Goal: Task Accomplishment & Management: Manage account settings

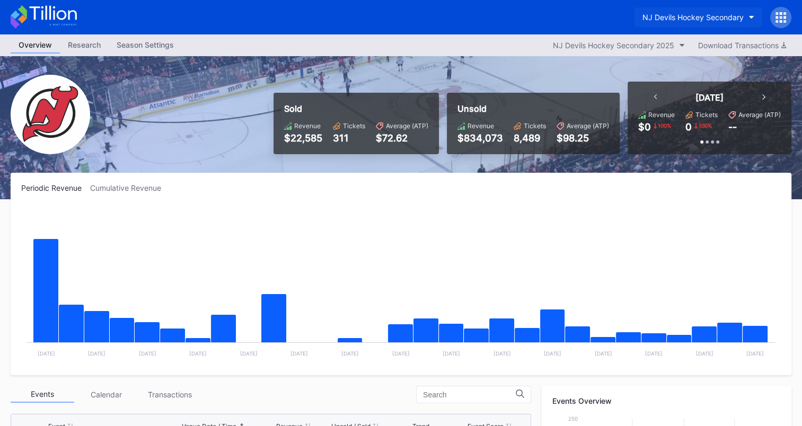
click at [746, 15] on button "NJ Devils Hockey Secondary" at bounding box center [699, 17] width 128 height 20
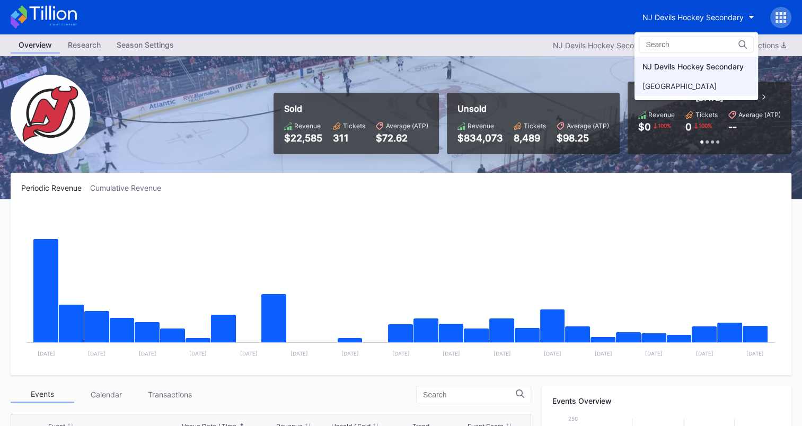
click at [693, 84] on div "[GEOGRAPHIC_DATA]" at bounding box center [680, 86] width 74 height 9
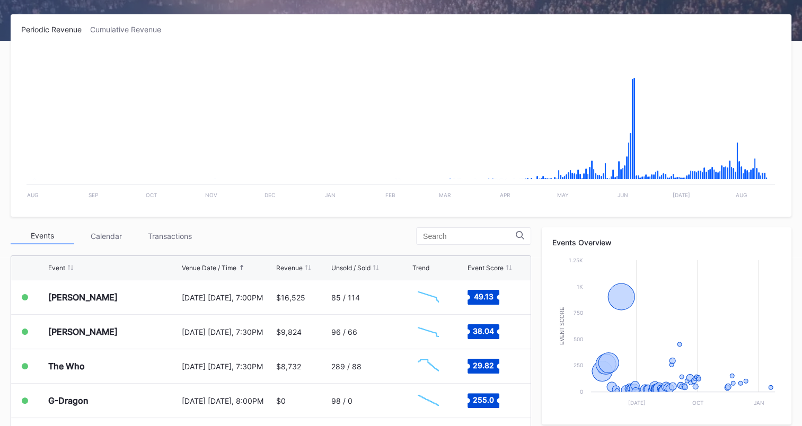
scroll to position [180, 0]
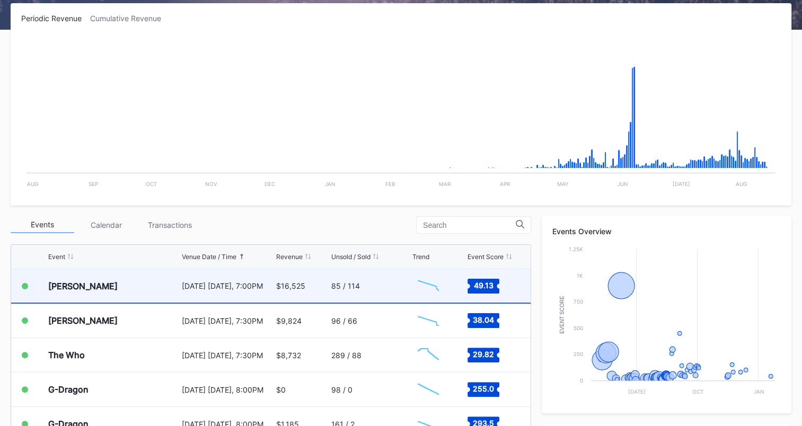
click at [369, 274] on div "85 / 114" at bounding box center [370, 285] width 78 height 33
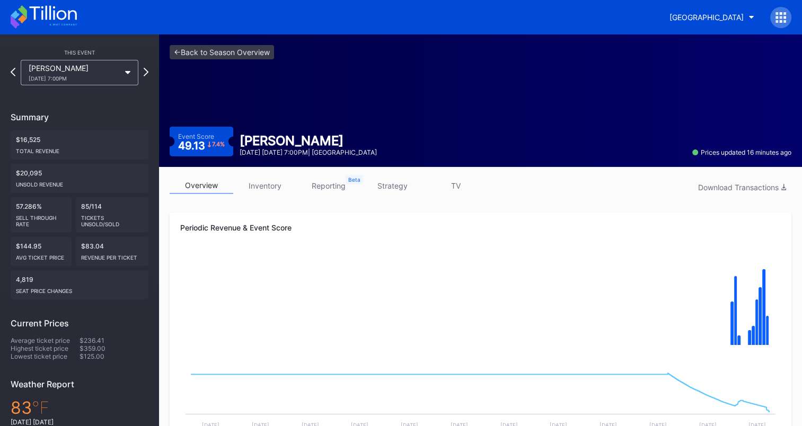
click at [393, 186] on link "strategy" at bounding box center [392, 186] width 64 height 16
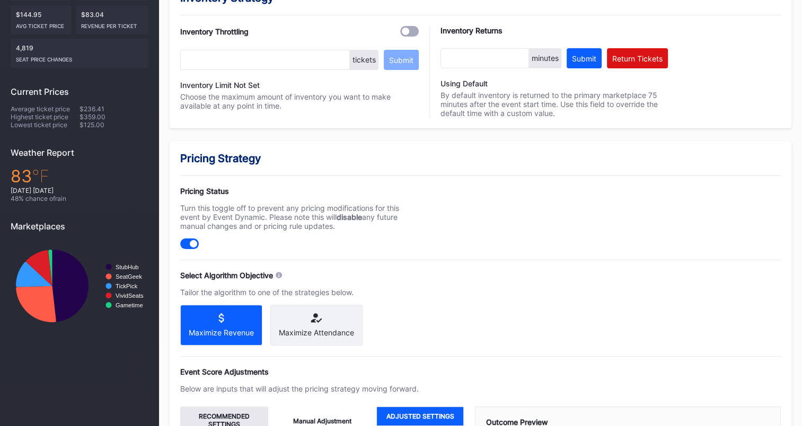
scroll to position [455, 0]
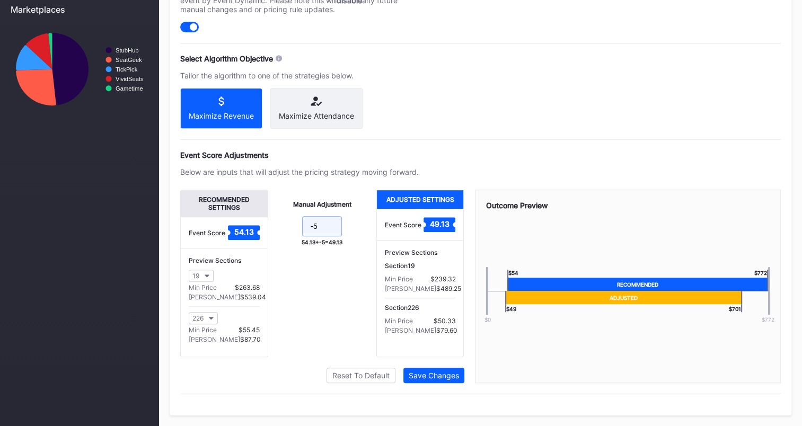
click at [335, 227] on input "-5" at bounding box center [322, 226] width 40 height 20
type input "-10"
click at [425, 375] on div "Save Changes" at bounding box center [434, 375] width 50 height 9
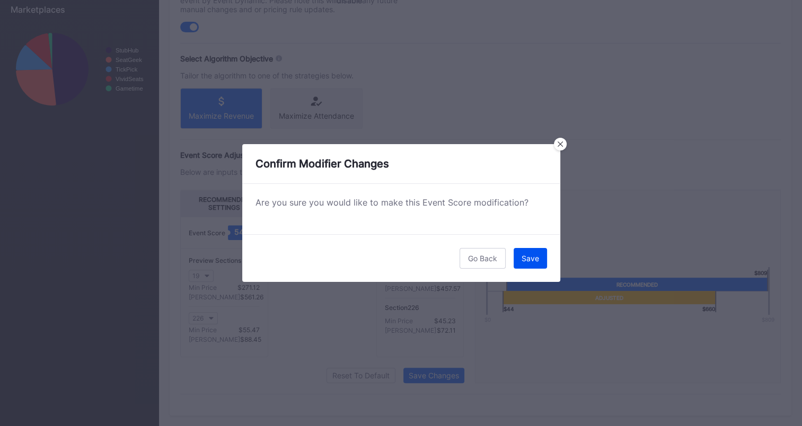
click at [530, 261] on div "Save" at bounding box center [530, 258] width 17 height 9
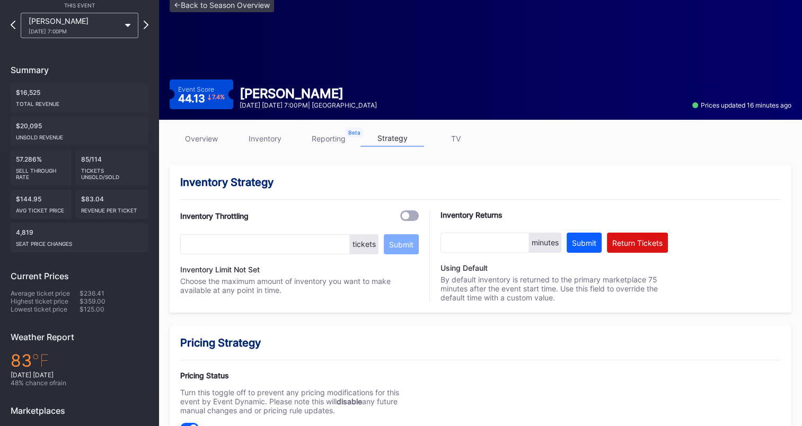
scroll to position [31, 0]
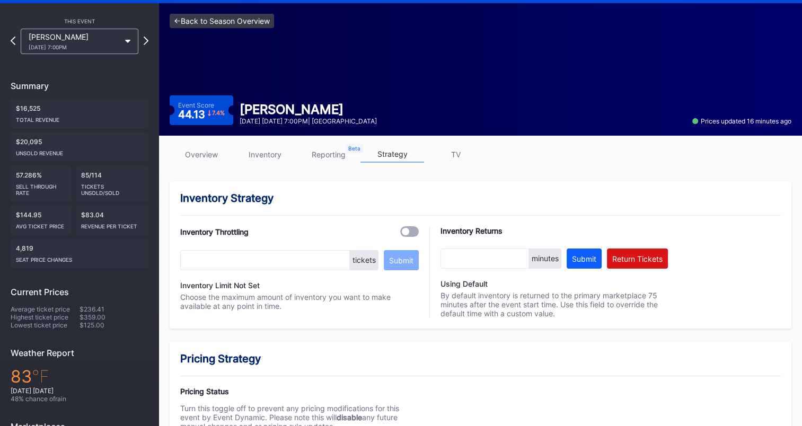
click at [200, 21] on link "<- Back to Season Overview" at bounding box center [222, 21] width 104 height 14
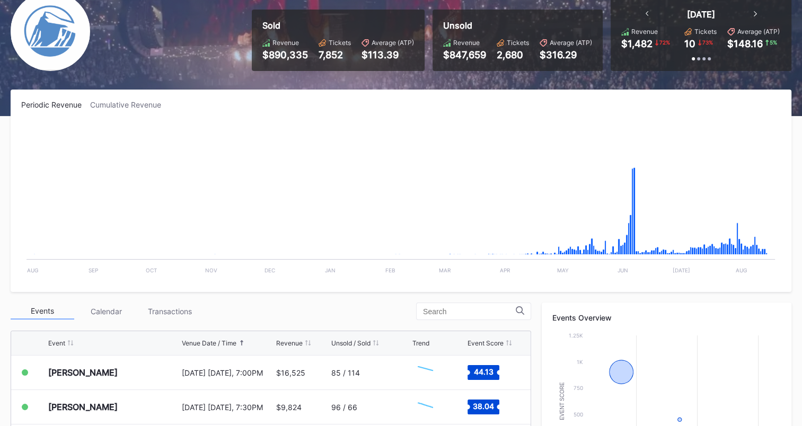
scroll to position [212, 0]
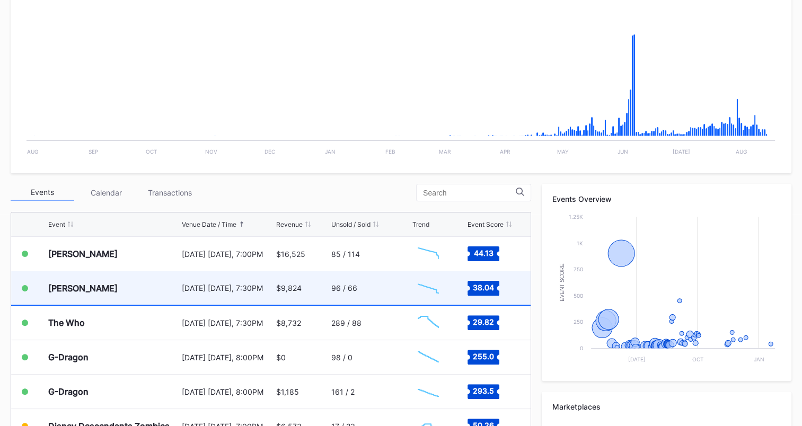
click at [352, 285] on div "96 / 66" at bounding box center [370, 287] width 78 height 33
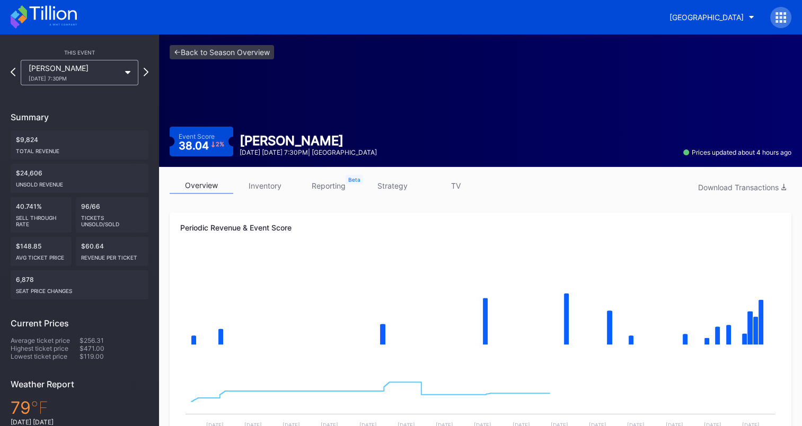
click at [390, 184] on link "strategy" at bounding box center [392, 186] width 64 height 16
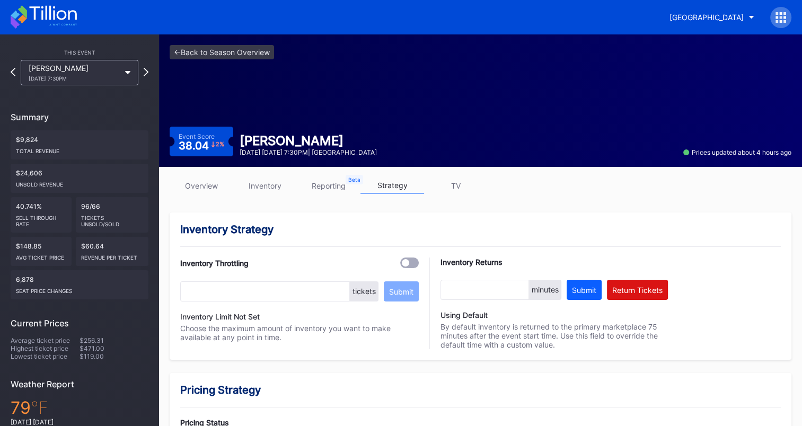
click at [210, 184] on link "overview" at bounding box center [202, 186] width 64 height 16
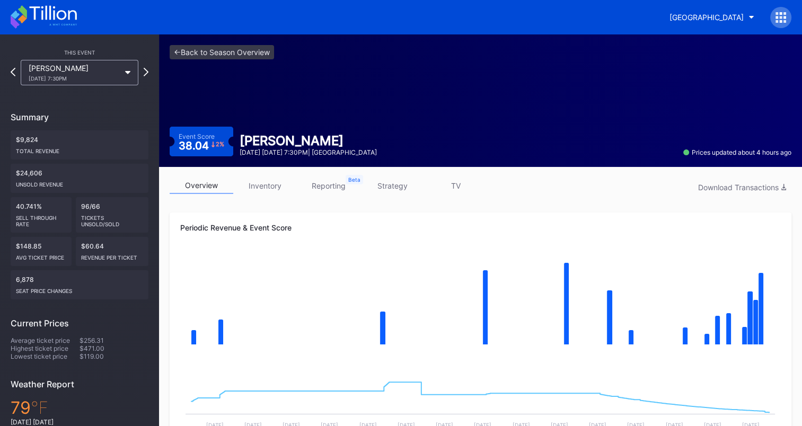
click at [53, 8] on icon at bounding box center [44, 16] width 66 height 23
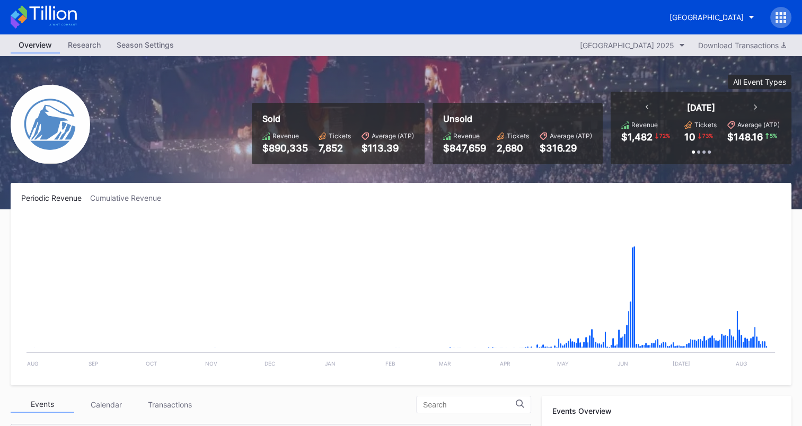
scroll to position [212, 0]
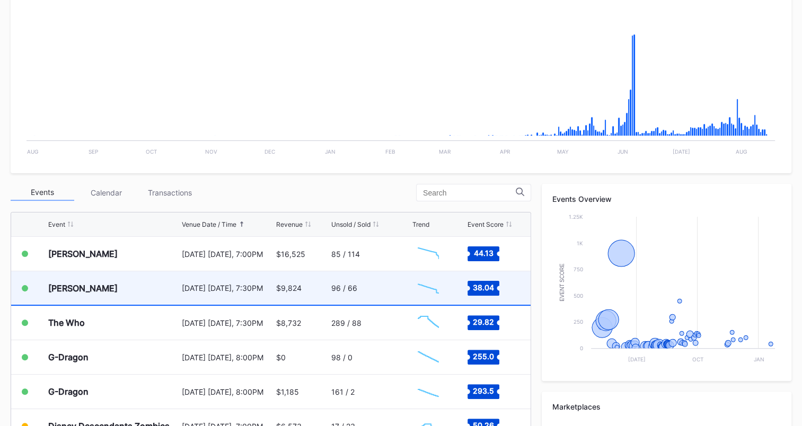
click at [135, 282] on div "[PERSON_NAME]" at bounding box center [113, 287] width 131 height 33
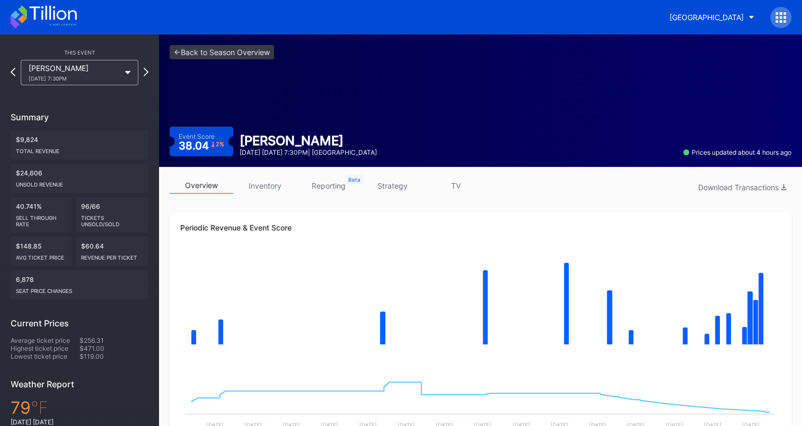
click at [406, 184] on link "strategy" at bounding box center [392, 186] width 64 height 16
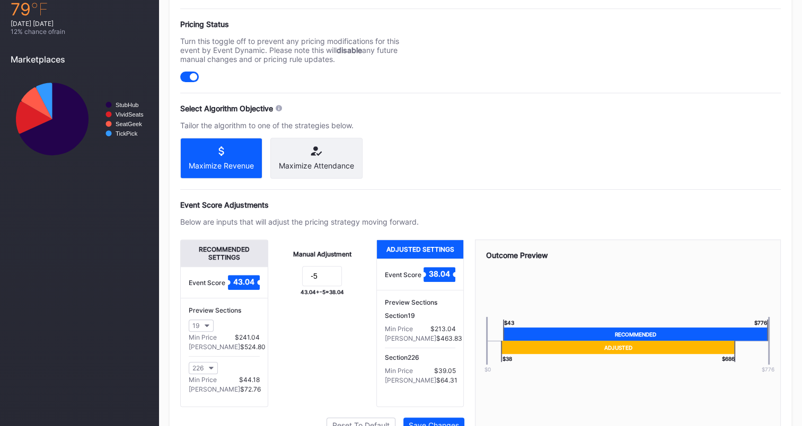
scroll to position [455, 0]
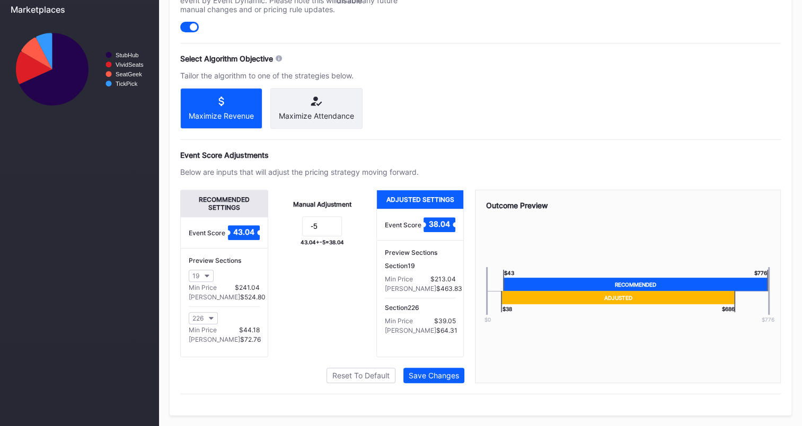
click at [322, 212] on div "Manual Adjustment 43.04 + -5 = 38.04" at bounding box center [322, 274] width 108 height 168
click at [322, 225] on input at bounding box center [322, 226] width 40 height 20
type input "-10"
click at [445, 375] on div "Save Changes" at bounding box center [434, 375] width 50 height 9
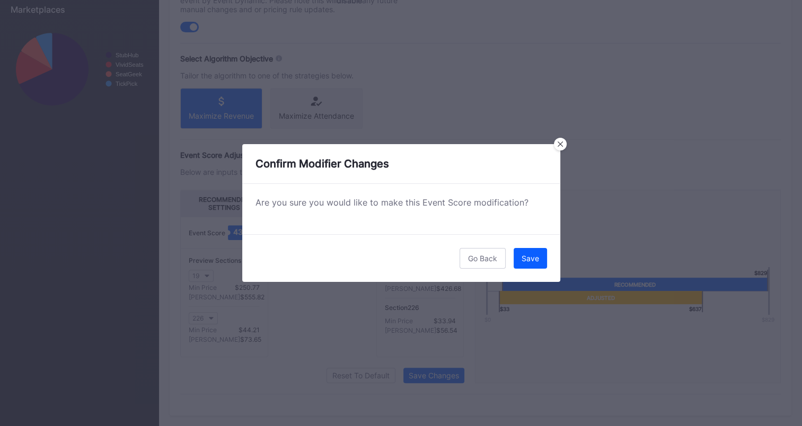
click at [523, 257] on div "Save" at bounding box center [530, 258] width 17 height 9
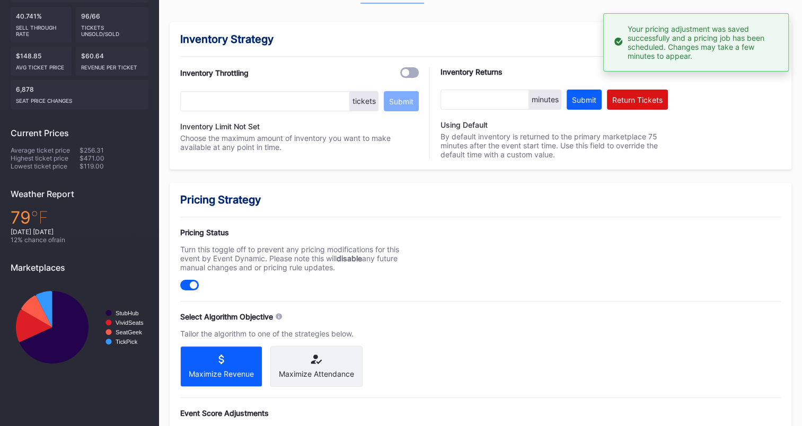
scroll to position [0, 0]
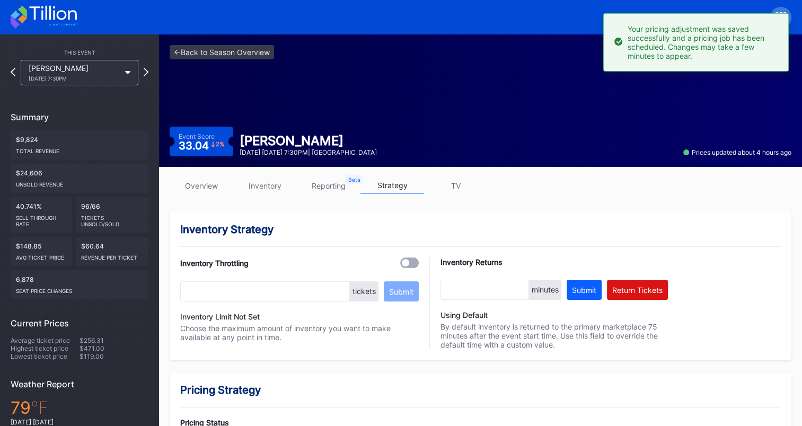
click at [49, 8] on icon at bounding box center [52, 13] width 47 height 14
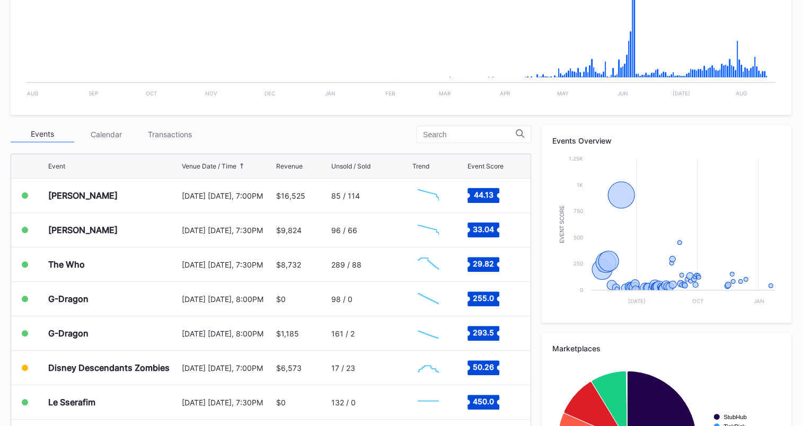
scroll to position [331, 0]
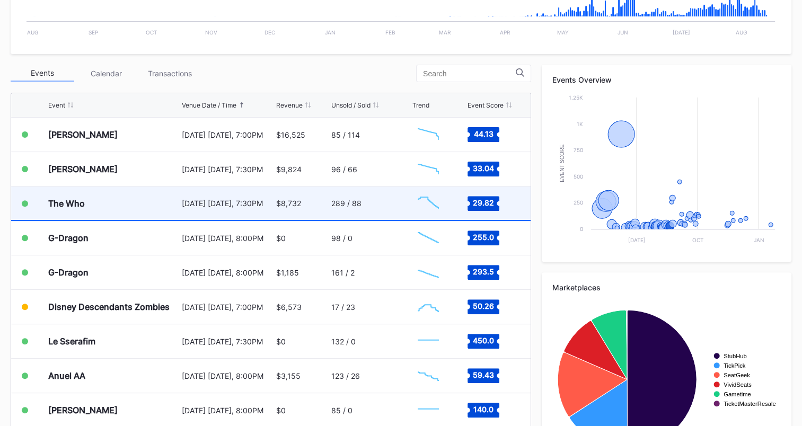
click at [382, 197] on div "289 / 88" at bounding box center [370, 203] width 78 height 33
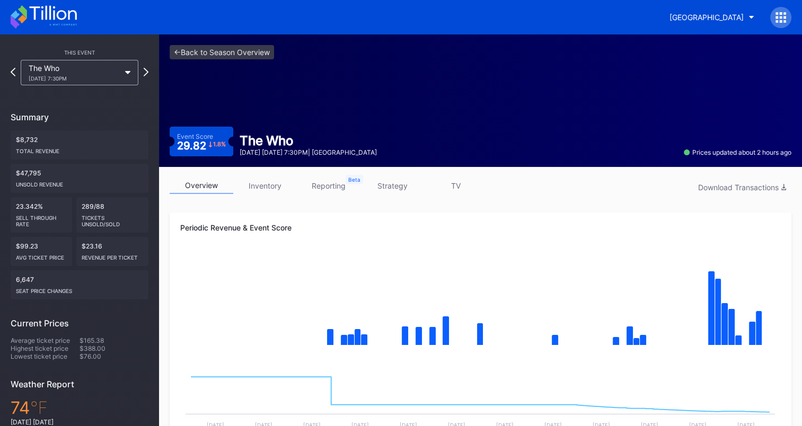
click at [393, 186] on link "strategy" at bounding box center [392, 186] width 64 height 16
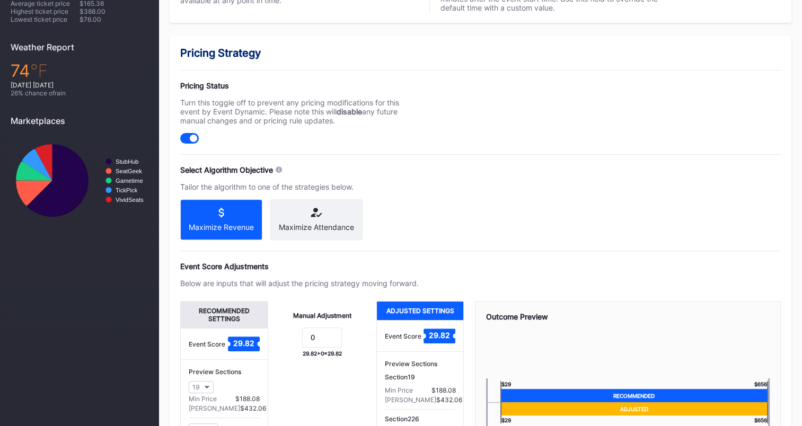
scroll to position [424, 0]
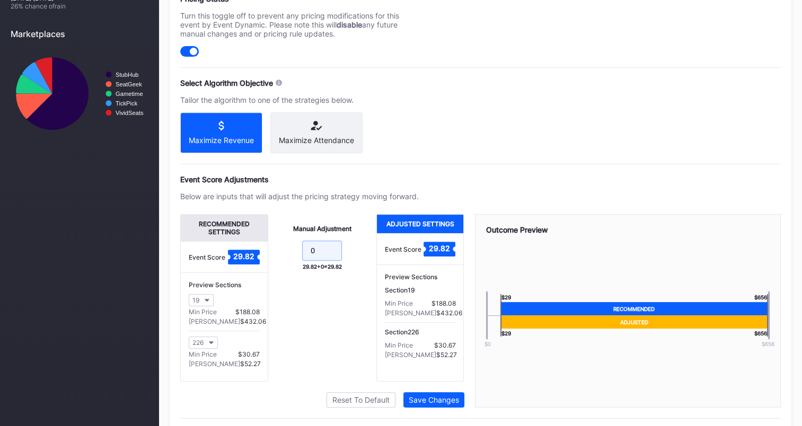
click at [333, 259] on input "0" at bounding box center [322, 251] width 40 height 20
type input "-5"
click at [428, 404] on div "Save Changes" at bounding box center [434, 399] width 50 height 9
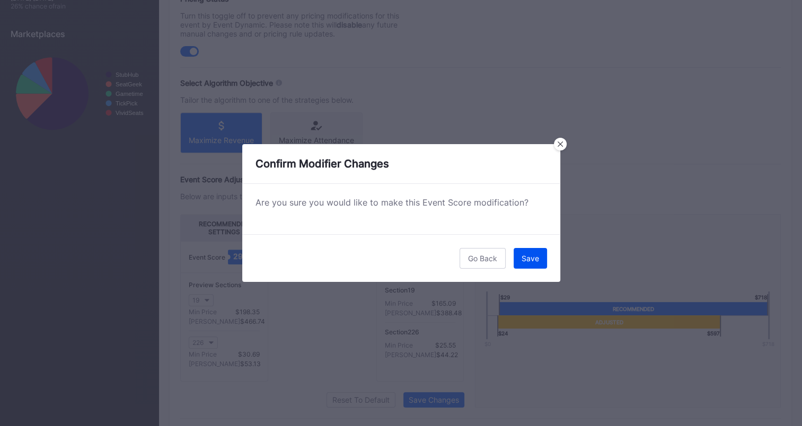
click at [538, 259] on div "Save" at bounding box center [530, 258] width 17 height 9
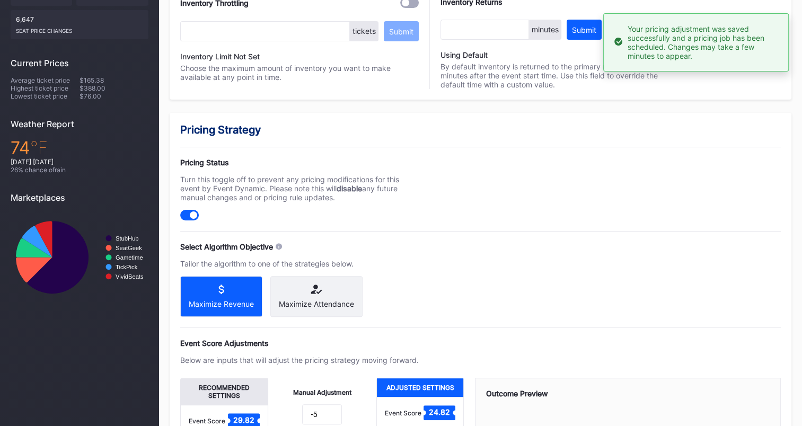
scroll to position [265, 0]
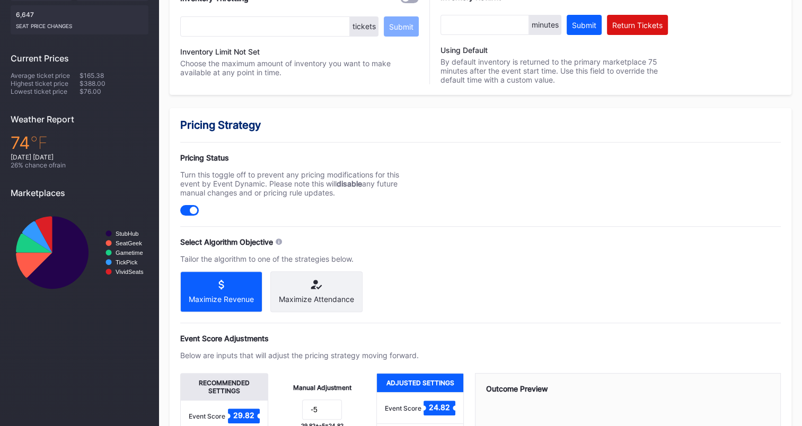
click at [328, 284] on icon at bounding box center [316, 285] width 75 height 10
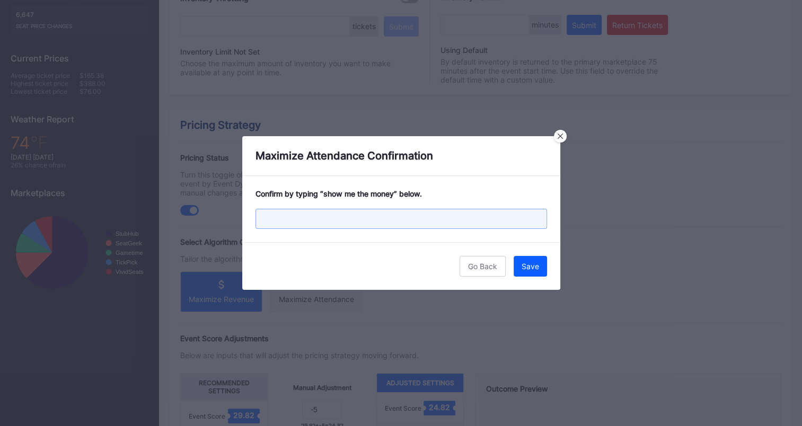
click at [373, 212] on input "text" at bounding box center [402, 219] width 292 height 20
type input "show me the money"
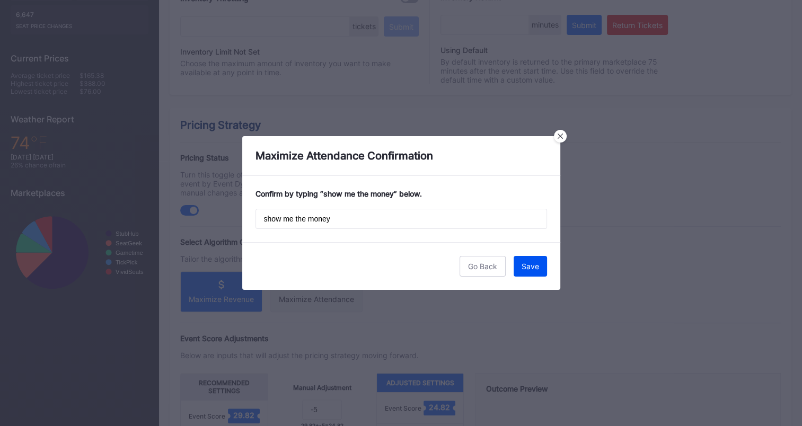
click at [533, 268] on div "Save" at bounding box center [530, 266] width 17 height 9
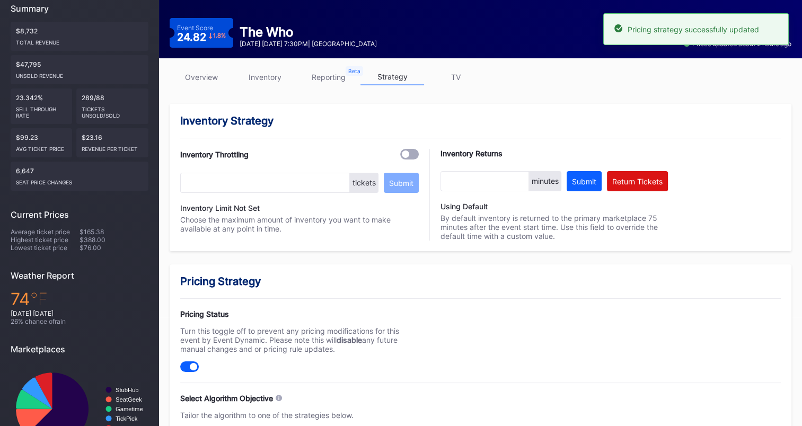
scroll to position [0, 0]
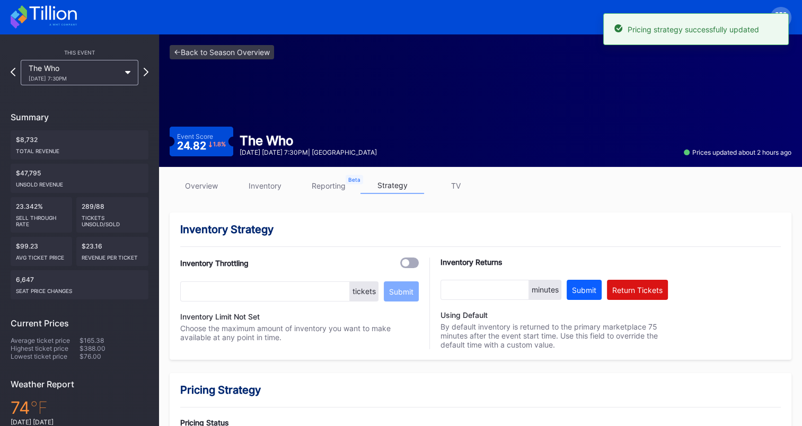
click at [54, 15] on icon at bounding box center [52, 13] width 47 height 14
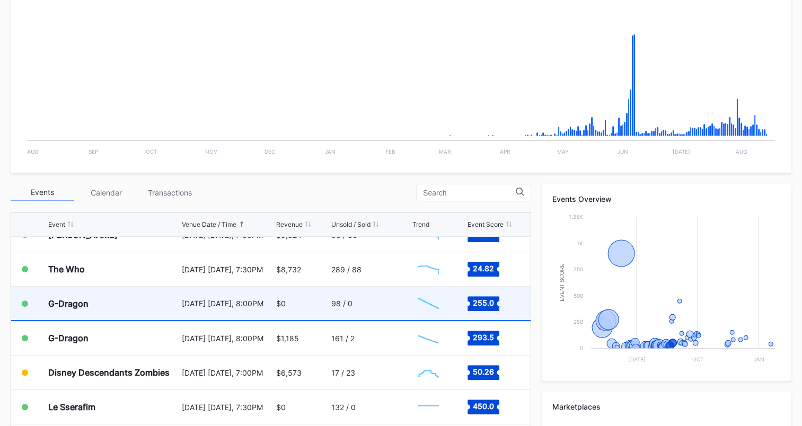
scroll to position [1087, 0]
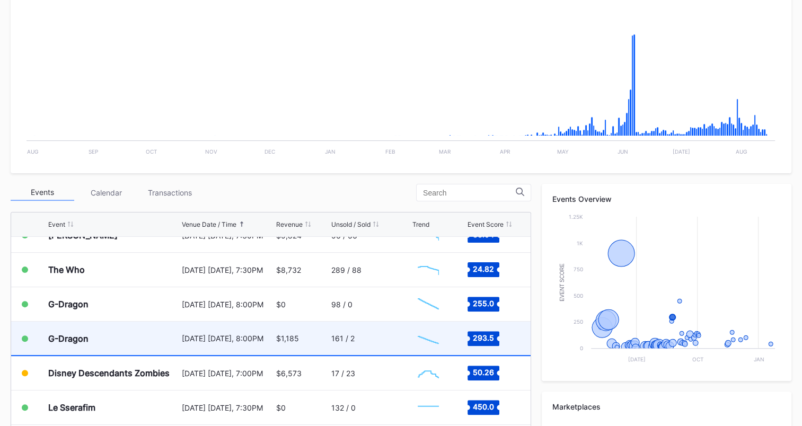
click at [153, 336] on div "G-Dragon" at bounding box center [113, 338] width 131 height 33
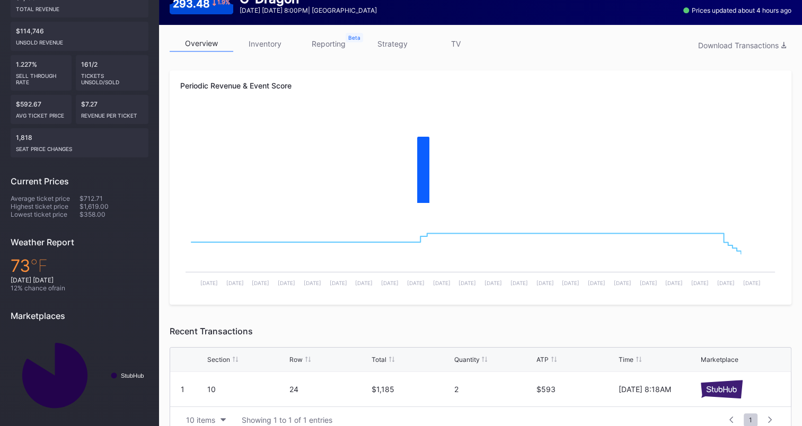
scroll to position [159, 0]
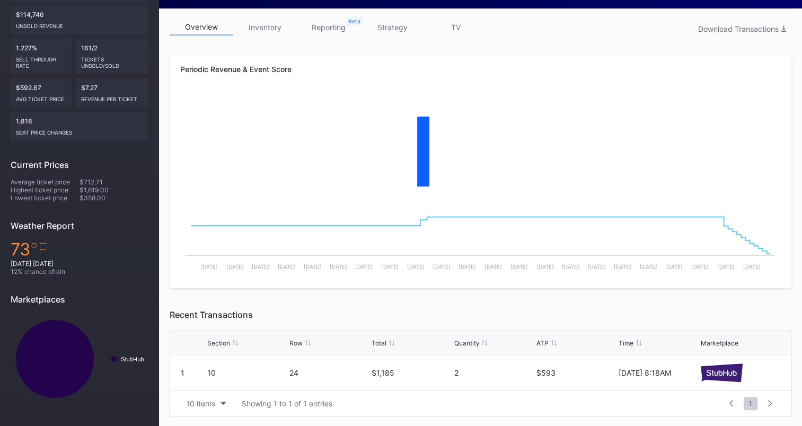
click at [385, 28] on link "strategy" at bounding box center [392, 27] width 64 height 16
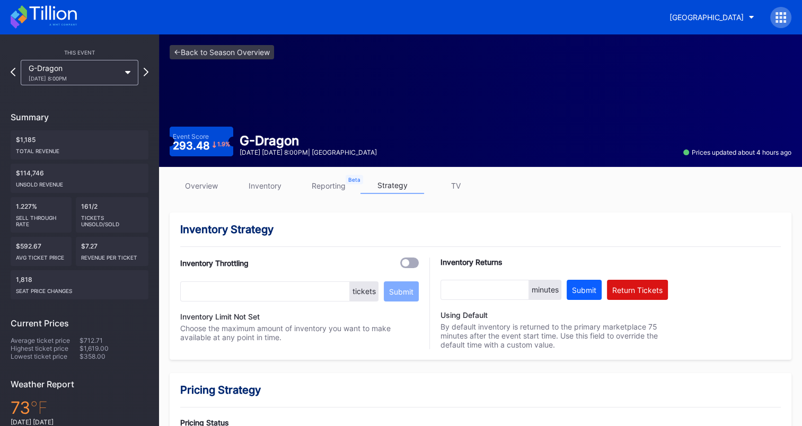
click at [266, 183] on link "inventory" at bounding box center [265, 186] width 64 height 16
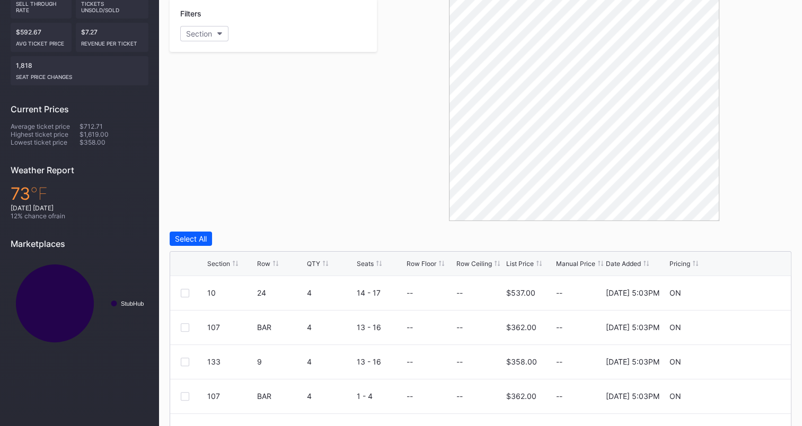
scroll to position [341, 0]
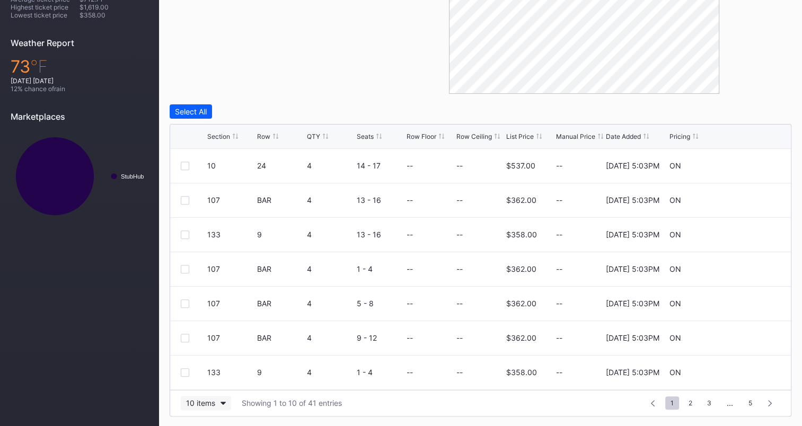
click at [207, 403] on div "10 items" at bounding box center [200, 403] width 29 height 9
click at [207, 380] on div "200 items" at bounding box center [206, 376] width 34 height 9
click at [516, 133] on div "List Price" at bounding box center [520, 137] width 28 height 8
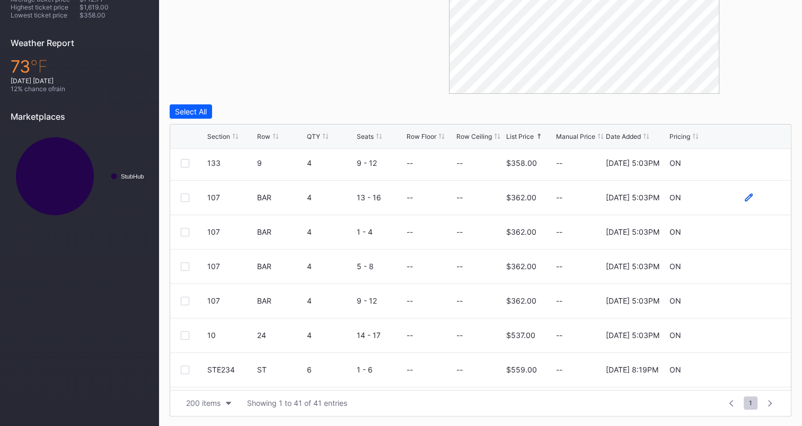
click at [745, 195] on icon at bounding box center [749, 198] width 8 height 8
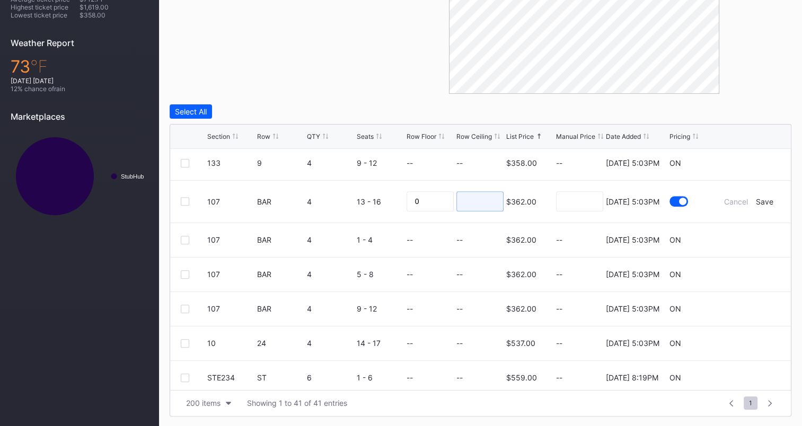
click at [480, 202] on input at bounding box center [479, 201] width 47 height 20
type input "299"
click at [762, 201] on div "Save" at bounding box center [764, 201] width 17 height 9
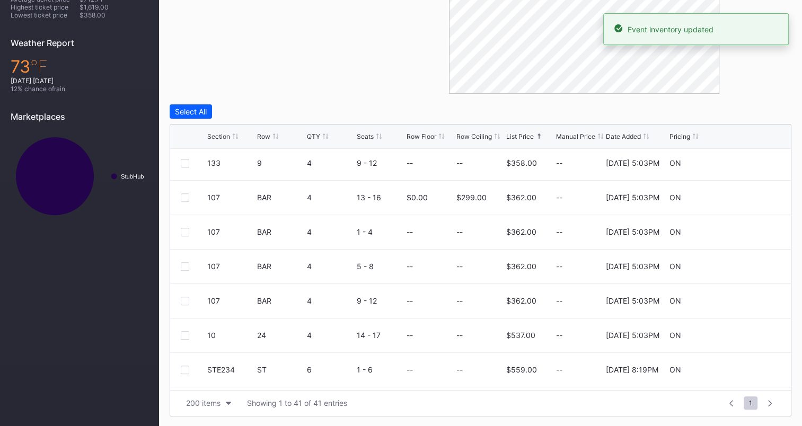
scroll to position [0, 0]
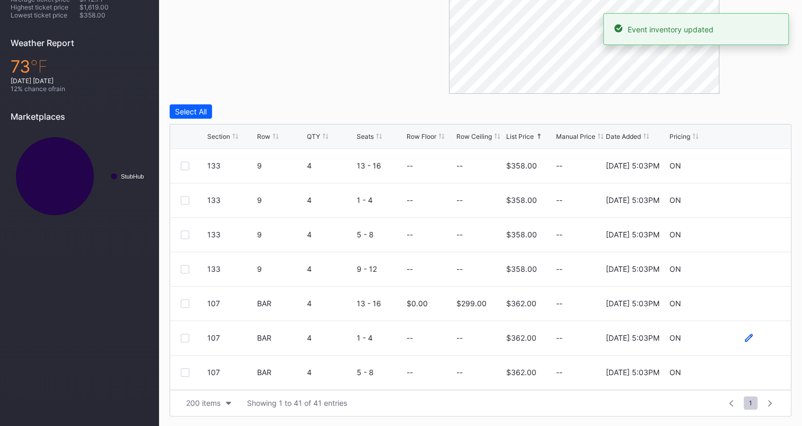
click at [745, 337] on icon at bounding box center [749, 338] width 8 height 8
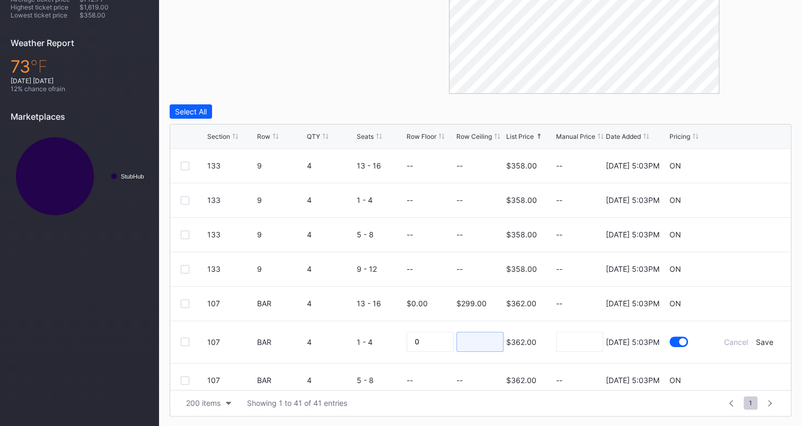
click at [488, 341] on input at bounding box center [479, 342] width 47 height 20
type input "299"
click at [756, 339] on div "Save" at bounding box center [764, 342] width 17 height 9
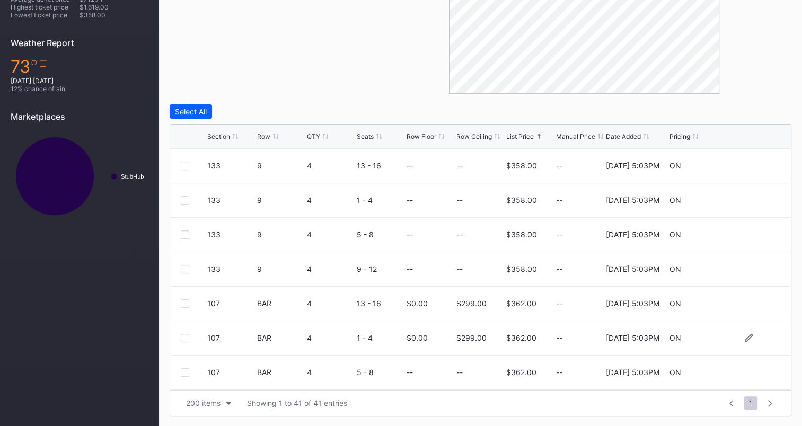
scroll to position [106, 0]
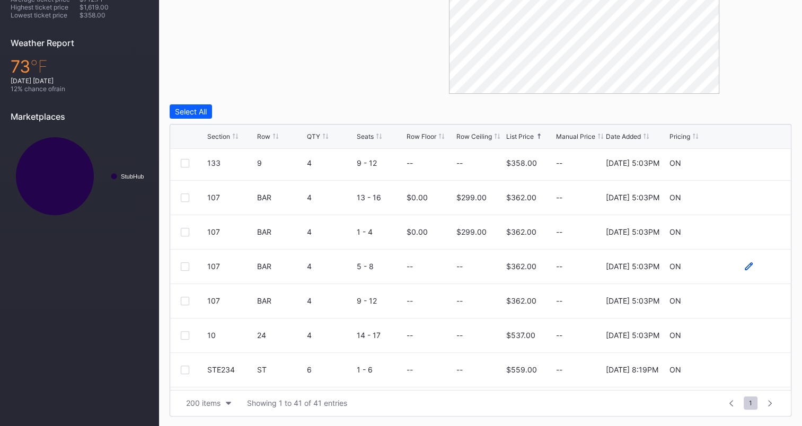
click at [745, 265] on icon at bounding box center [749, 266] width 8 height 8
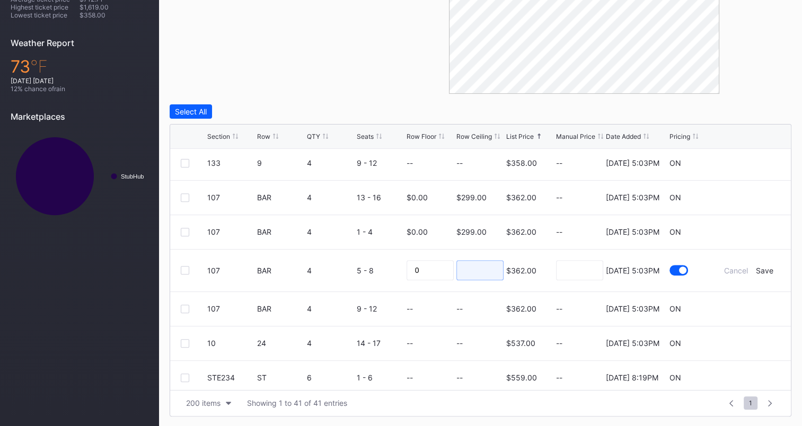
click at [482, 271] on input at bounding box center [479, 270] width 47 height 20
type input "299"
click at [756, 271] on div "Save" at bounding box center [764, 270] width 17 height 9
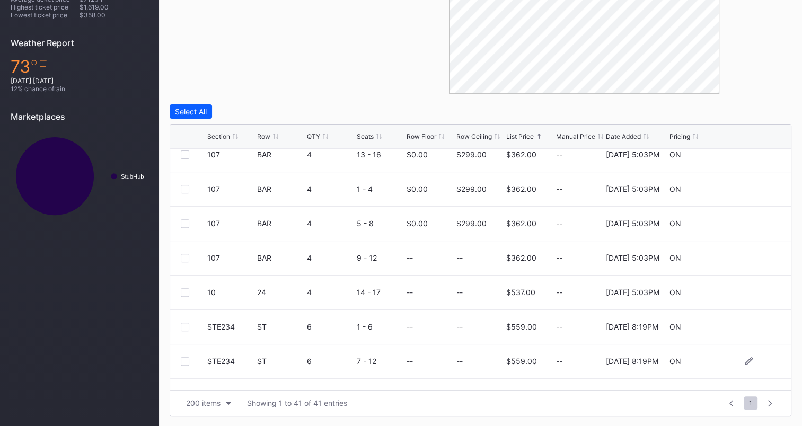
scroll to position [159, 0]
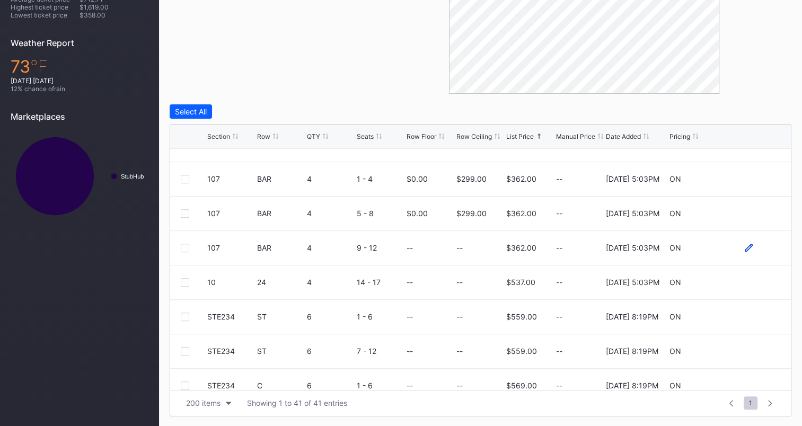
click at [745, 246] on icon at bounding box center [749, 248] width 8 height 8
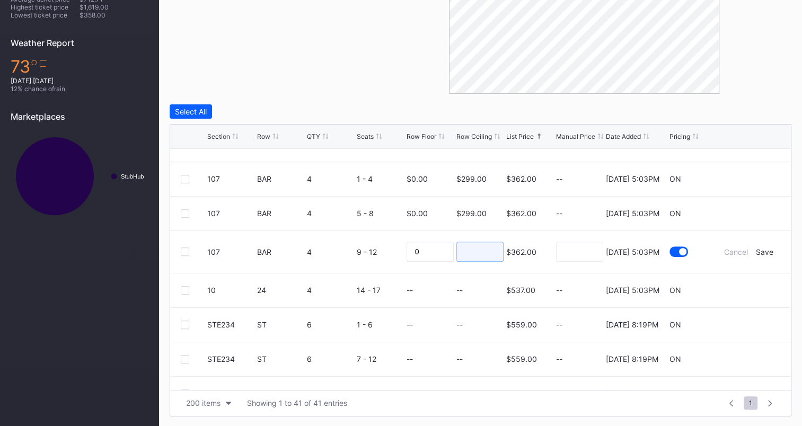
click at [488, 248] on input at bounding box center [479, 252] width 47 height 20
type input "299"
click at [759, 250] on div "Save" at bounding box center [764, 252] width 17 height 9
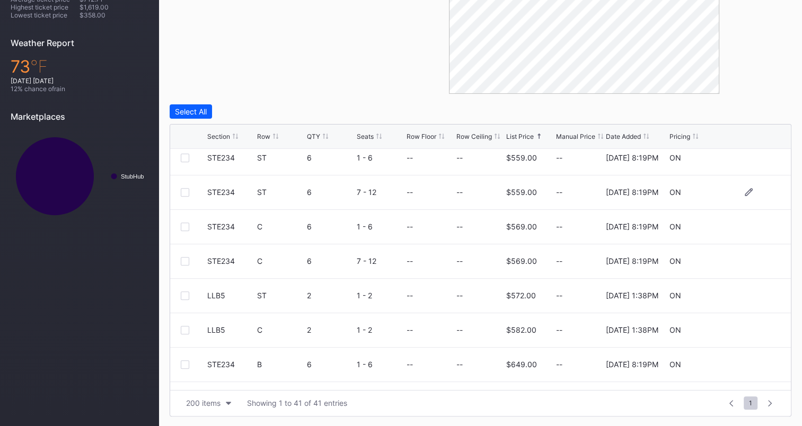
scroll to position [265, 0]
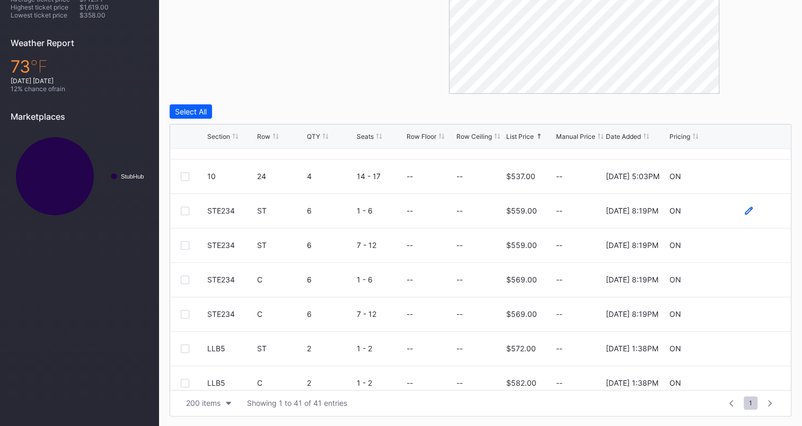
click at [745, 210] on icon at bounding box center [749, 211] width 8 height 8
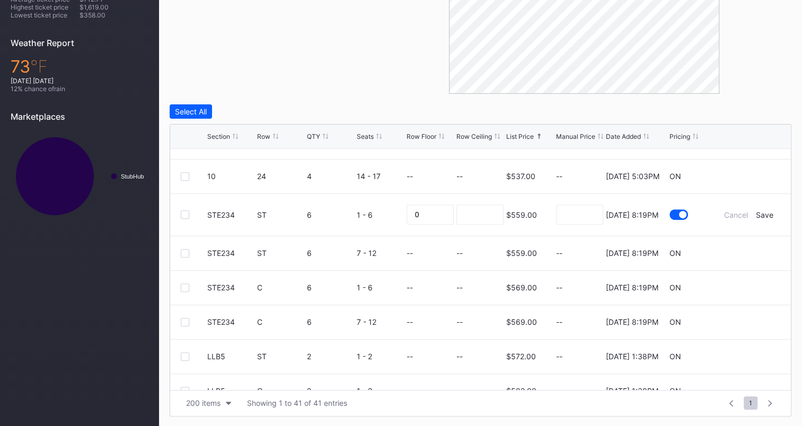
click at [451, 210] on form "STE234 ST 6 1 - 6 0 $559.00 [DATE] 8:19PM Cancel Save" at bounding box center [493, 215] width 573 height 42
click at [506, 210] on div "$559.00" at bounding box center [521, 214] width 31 height 9
click at [493, 214] on input at bounding box center [479, 215] width 47 height 20
type input "298"
click at [758, 214] on div "Save" at bounding box center [764, 214] width 17 height 9
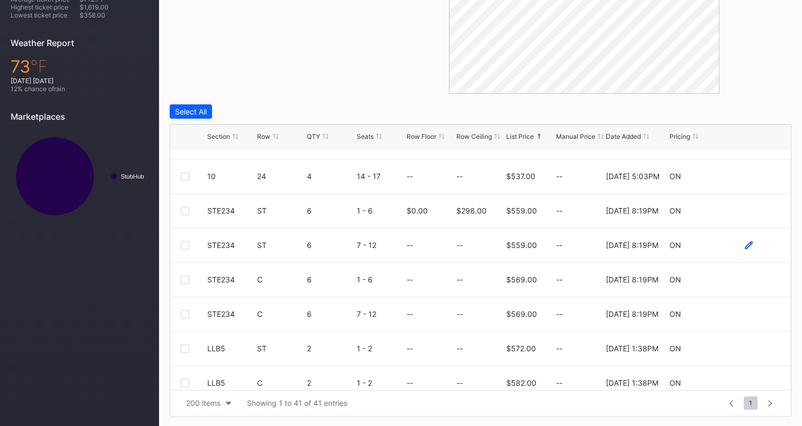
click at [745, 243] on icon at bounding box center [749, 245] width 8 height 8
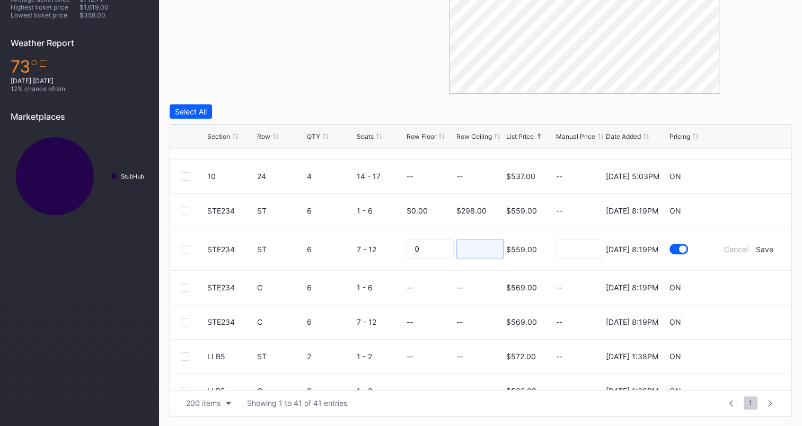
click at [465, 254] on input at bounding box center [479, 249] width 47 height 20
type input "298"
click at [758, 249] on div "Save" at bounding box center [764, 249] width 17 height 9
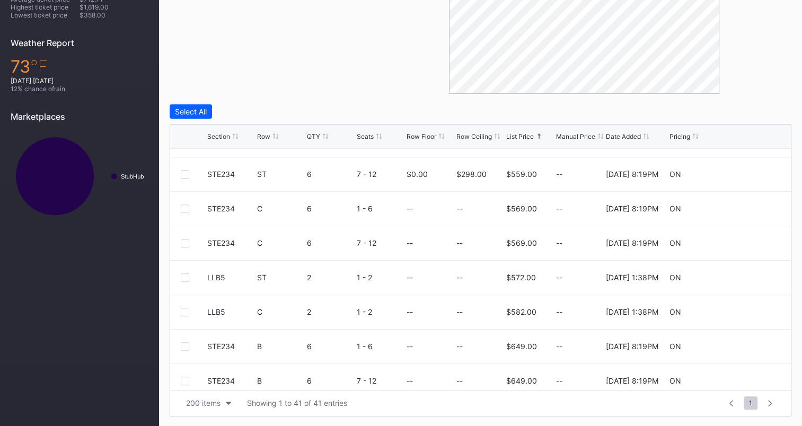
scroll to position [318, 0]
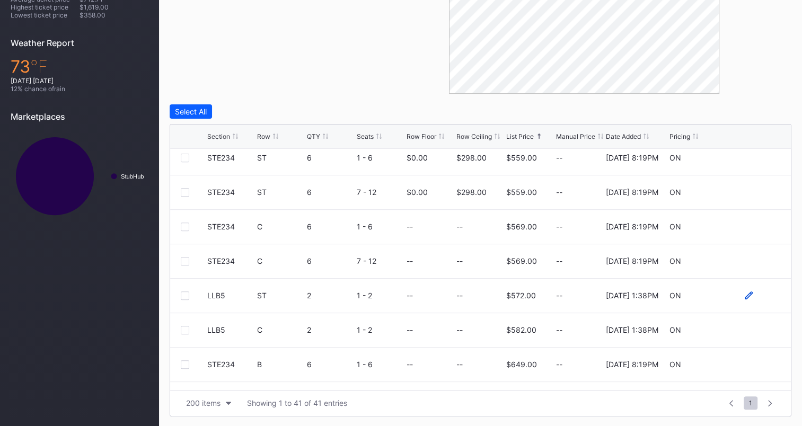
click at [745, 293] on icon at bounding box center [749, 296] width 8 height 8
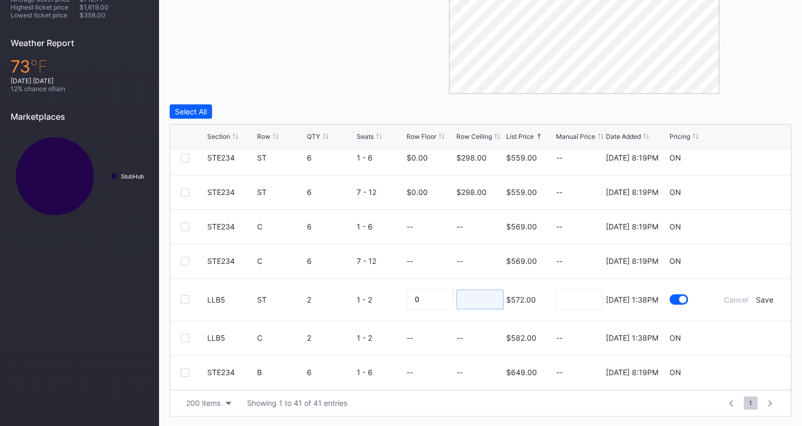
click at [473, 294] on input at bounding box center [479, 299] width 47 height 20
type input "298"
click at [757, 300] on div "Save" at bounding box center [764, 299] width 17 height 9
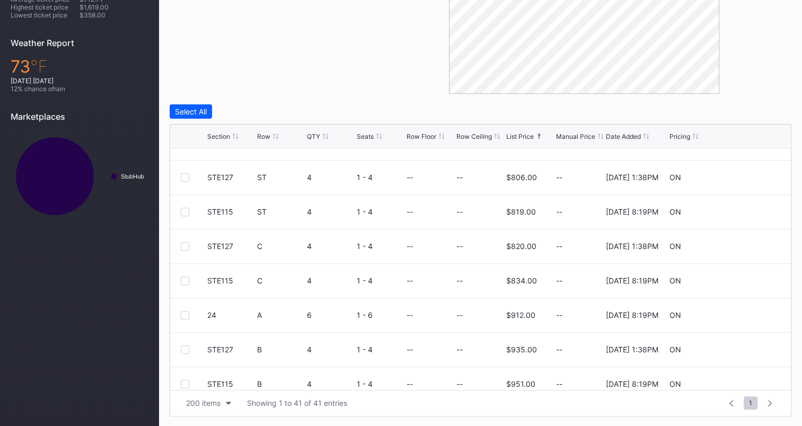
scroll to position [901, 0]
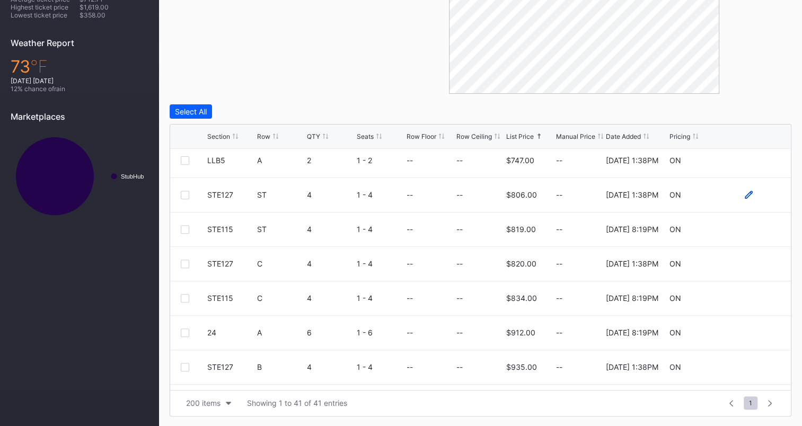
click at [745, 191] on icon at bounding box center [749, 195] width 8 height 8
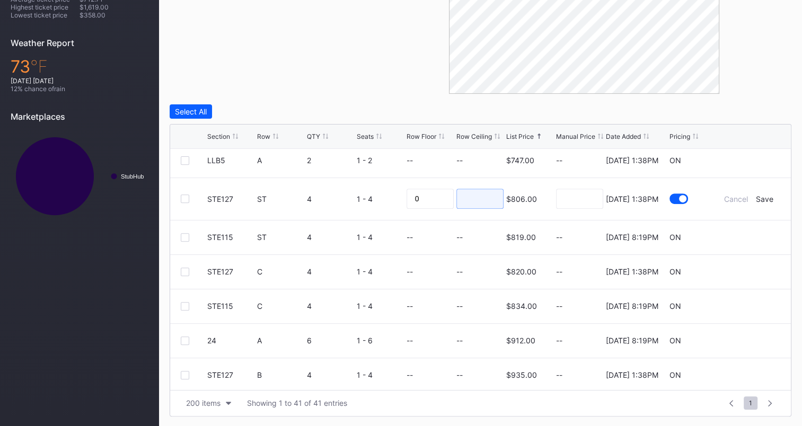
click at [477, 196] on input at bounding box center [479, 199] width 47 height 20
type input "2"
type input "398"
click at [756, 195] on div "Save" at bounding box center [764, 199] width 17 height 9
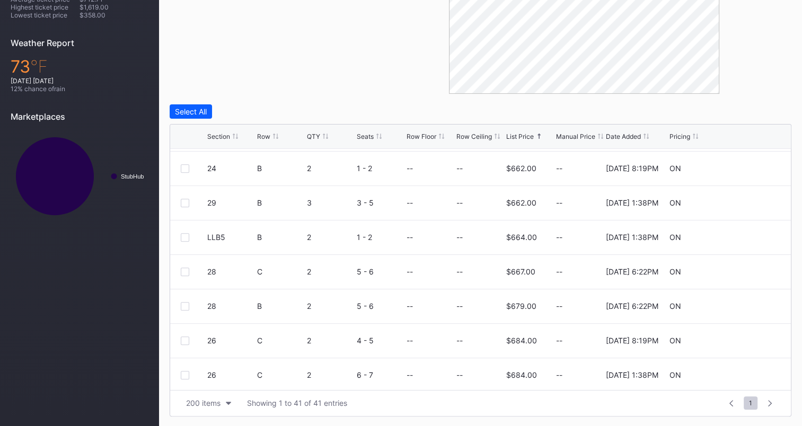
scroll to position [848, 0]
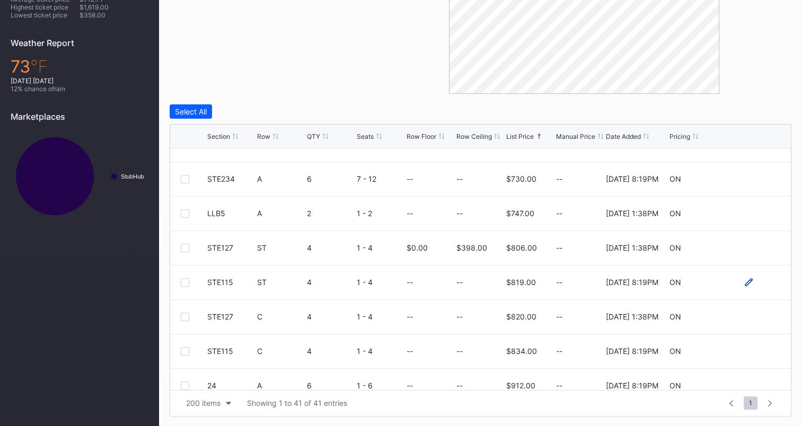
click at [745, 278] on icon at bounding box center [749, 282] width 8 height 8
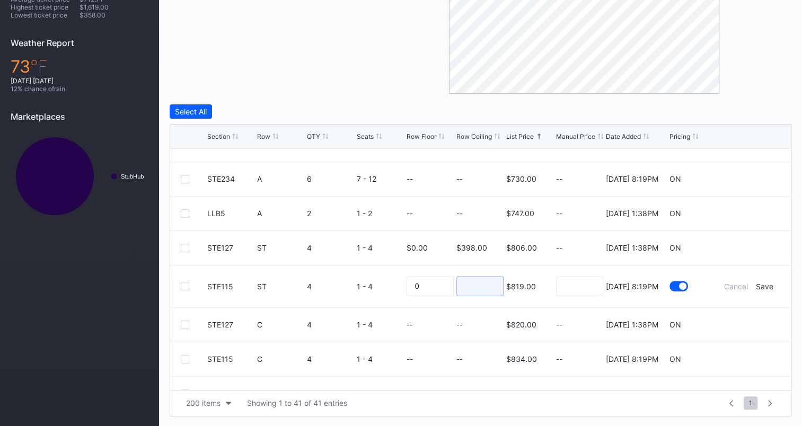
click at [490, 285] on input at bounding box center [479, 286] width 47 height 20
type input "398"
click at [746, 282] on div "Cancel Save" at bounding box center [749, 286] width 64 height 9
click at [756, 284] on div "Save" at bounding box center [764, 286] width 17 height 9
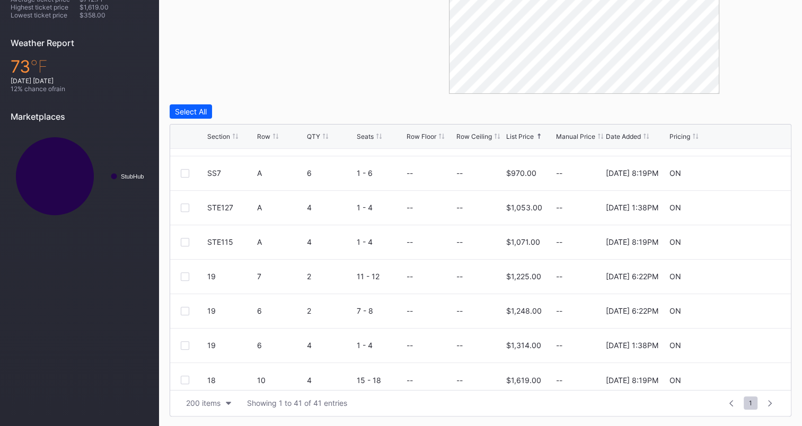
scroll to position [1171, 0]
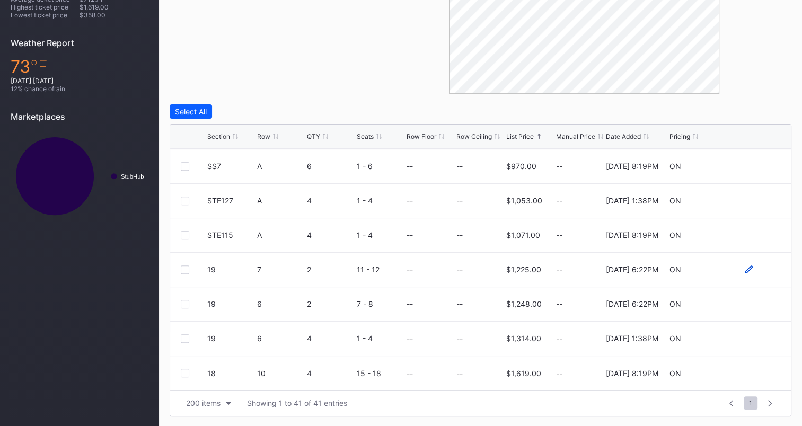
click at [745, 266] on icon at bounding box center [749, 270] width 8 height 8
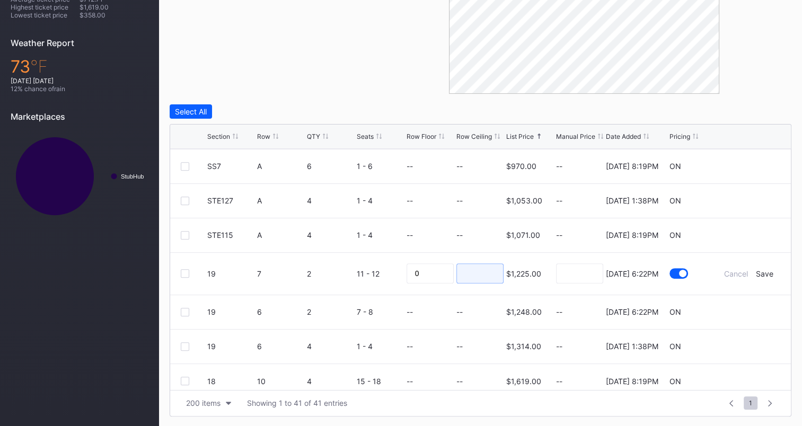
click at [488, 268] on input at bounding box center [479, 273] width 47 height 20
click at [382, 324] on div "7 - 8" at bounding box center [380, 312] width 47 height 34
click at [745, 348] on icon at bounding box center [749, 346] width 8 height 8
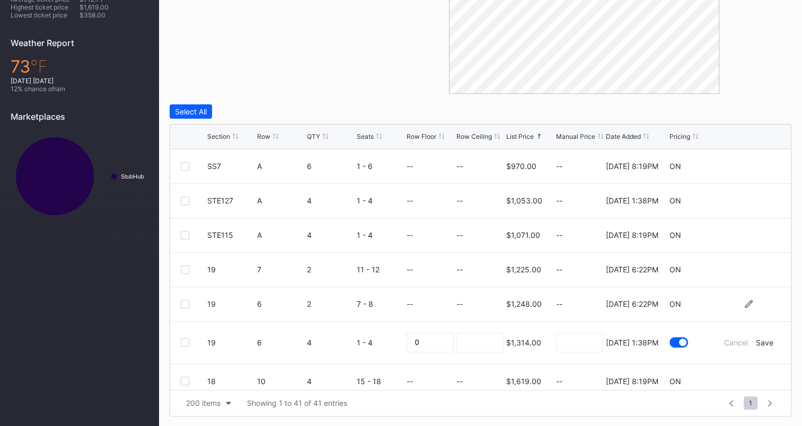
click at [485, 295] on div "--" at bounding box center [479, 304] width 47 height 34
click at [724, 338] on div "Cancel" at bounding box center [736, 342] width 24 height 9
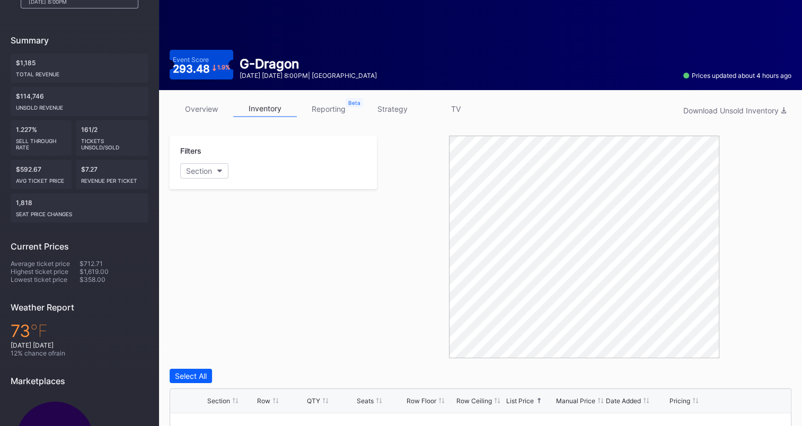
scroll to position [76, 0]
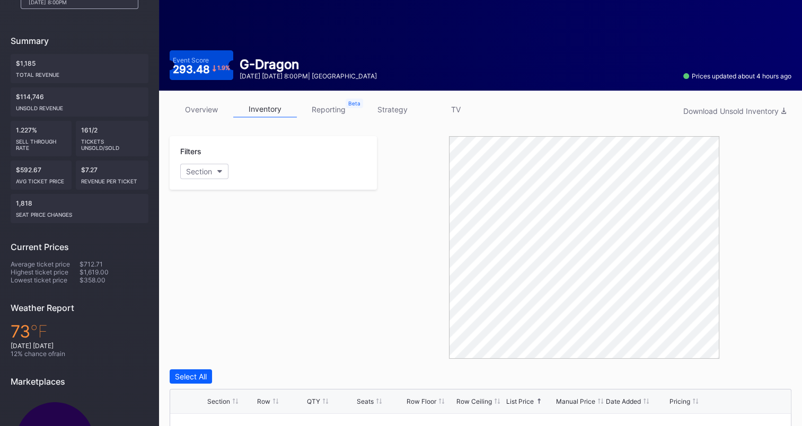
click at [397, 111] on link "strategy" at bounding box center [392, 109] width 64 height 16
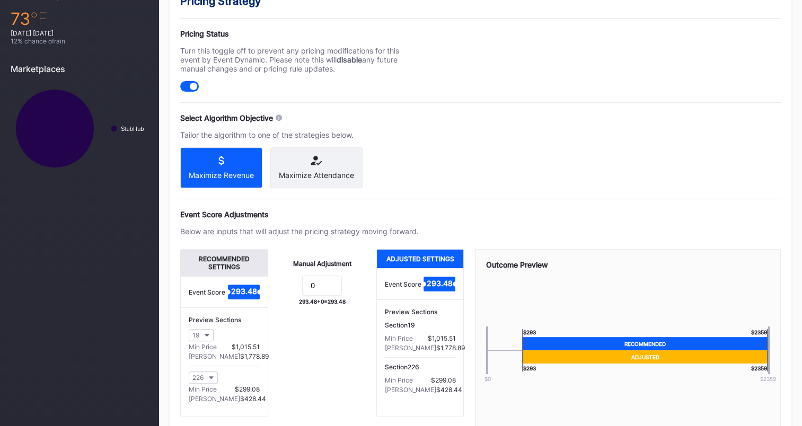
scroll to position [455, 0]
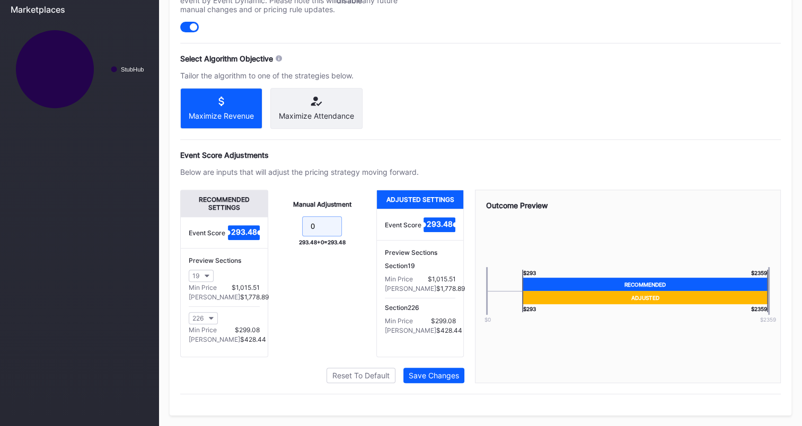
click at [320, 223] on input "0" at bounding box center [322, 226] width 40 height 20
type input "-10"
click at [441, 375] on div "Save Changes" at bounding box center [434, 375] width 50 height 9
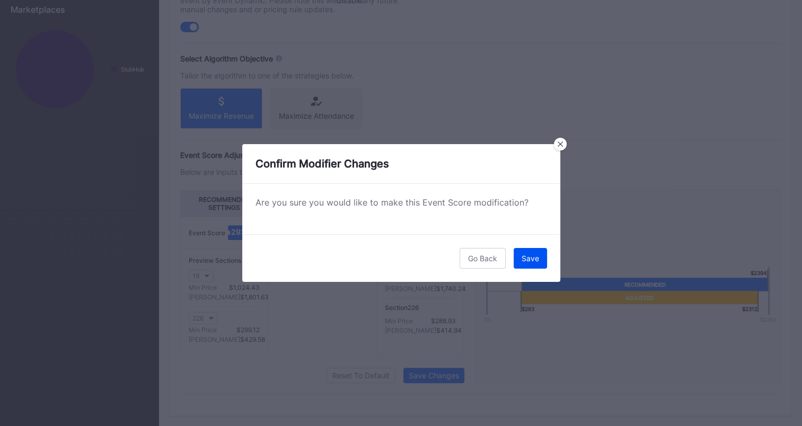
click at [525, 260] on div "Save" at bounding box center [530, 258] width 17 height 9
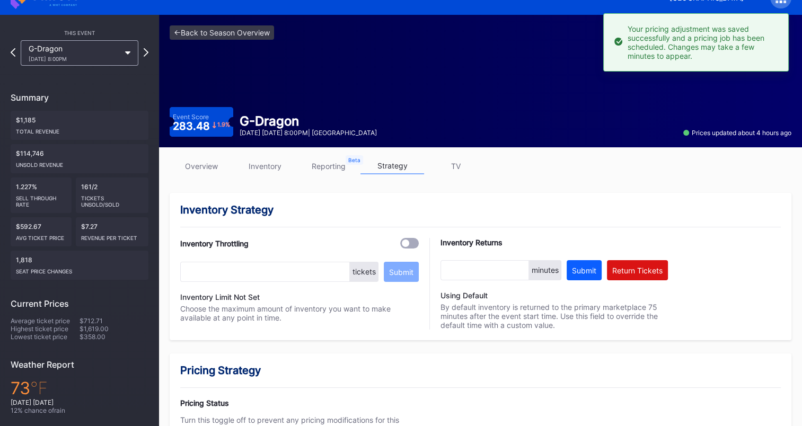
scroll to position [0, 0]
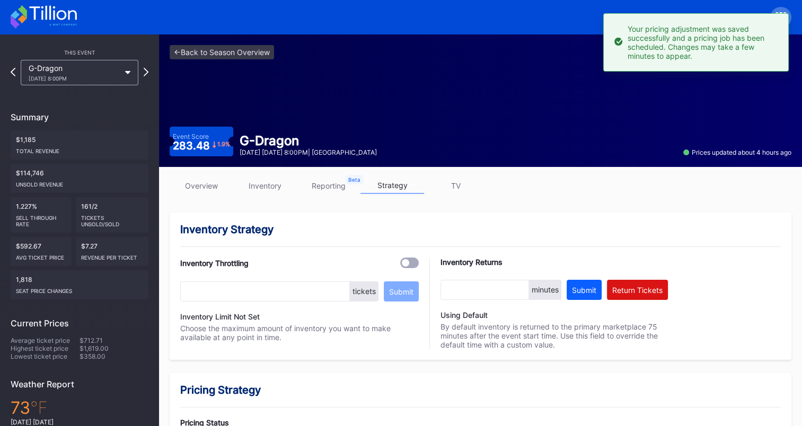
click at [60, 15] on icon at bounding box center [44, 16] width 66 height 23
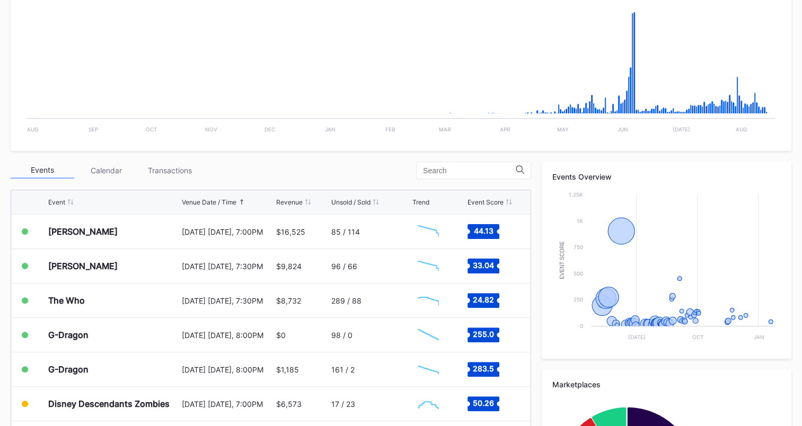
scroll to position [263, 0]
